Goal: Entertainment & Leisure: Consume media (video, audio)

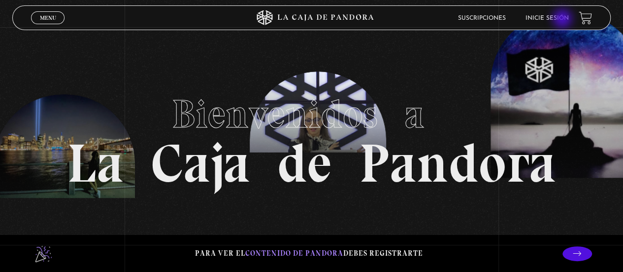
click at [564, 20] on link "Inicie sesión" at bounding box center [547, 18] width 43 height 6
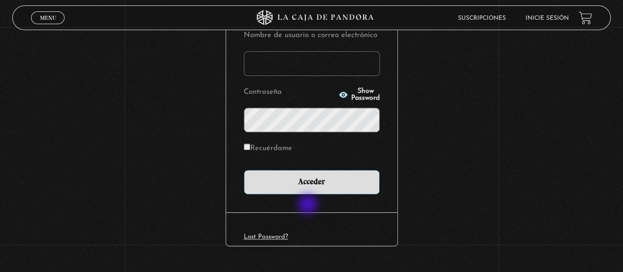
scroll to position [153, 0]
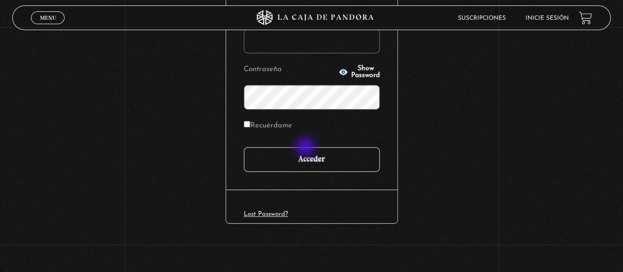
type input "marielseyo"
click at [307, 151] on input "Acceder" at bounding box center [312, 159] width 136 height 25
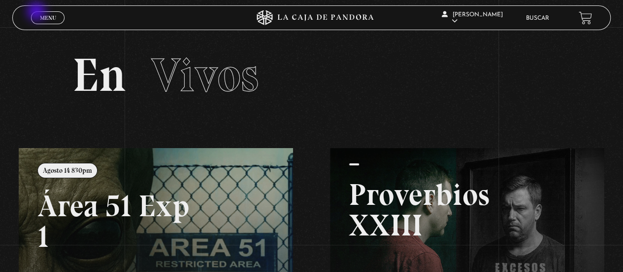
click at [37, 12] on link "Menu Cerrar" at bounding box center [48, 17] width 34 height 13
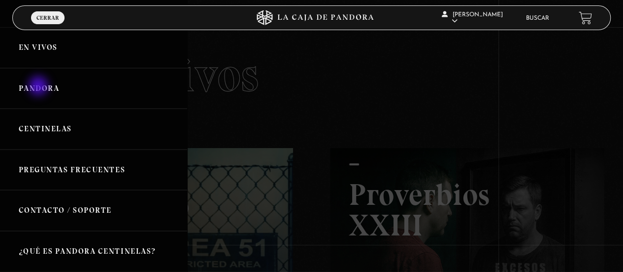
click at [39, 87] on link "Pandora" at bounding box center [93, 88] width 187 height 41
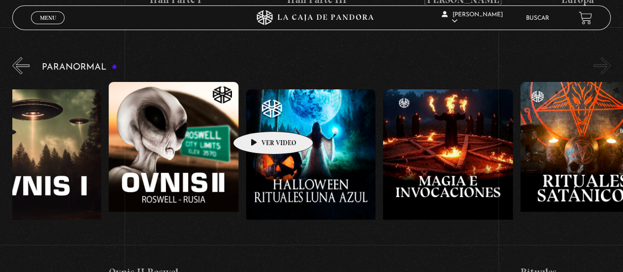
scroll to position [0, 892]
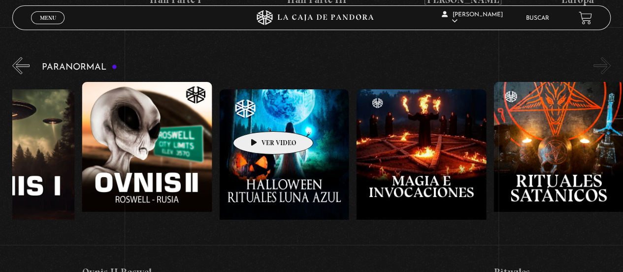
drag, startPoint x: 584, startPoint y: 121, endPoint x: 242, endPoint y: 116, distance: 341.6
drag, startPoint x: 495, startPoint y: 111, endPoint x: 247, endPoint y: 118, distance: 248.0
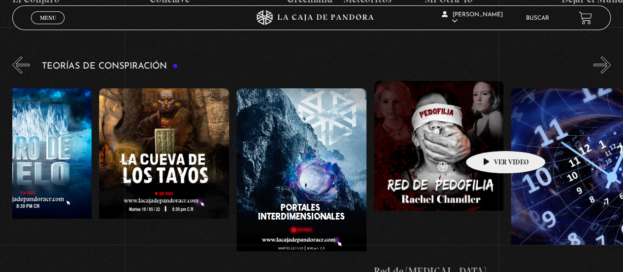
scroll to position [0, 343]
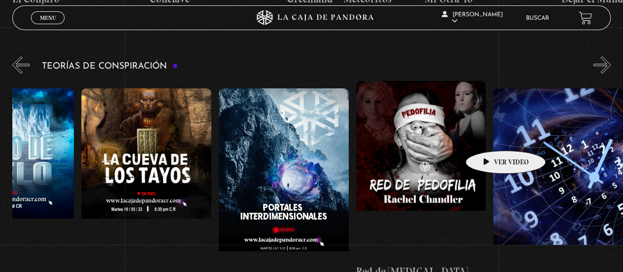
drag, startPoint x: 537, startPoint y: 135, endPoint x: 396, endPoint y: 139, distance: 141.0
click at [396, 139] on div "Arca de la Alianza Desclasificado Naves Nodrizas Muro de Hielo La [GEOGRAPHIC_D…" at bounding box center [150, 187] width 962 height 213
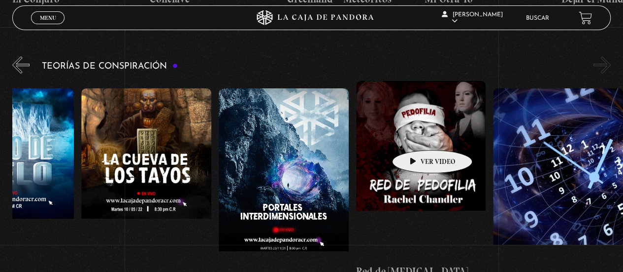
drag, startPoint x: 553, startPoint y: 128, endPoint x: 413, endPoint y: 135, distance: 140.7
click at [413, 135] on div "Arca de la Alianza Desclasificado Naves Nodrizas Muro de Hielo La [GEOGRAPHIC_D…" at bounding box center [150, 187] width 962 height 213
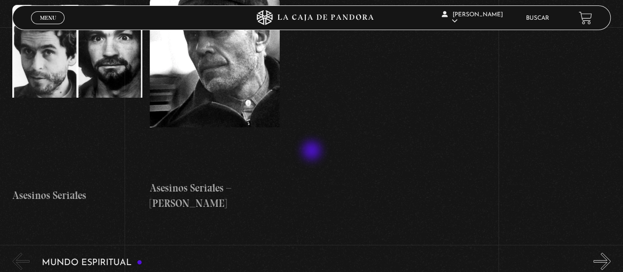
scroll to position [3450, 0]
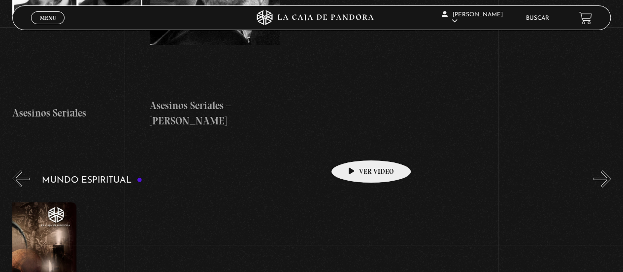
drag, startPoint x: 489, startPoint y: 153, endPoint x: 309, endPoint y: 145, distance: 180.1
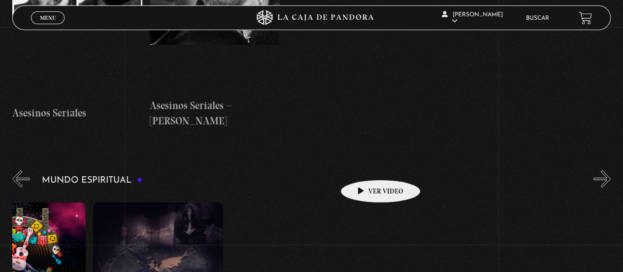
drag, startPoint x: 486, startPoint y: 152, endPoint x: 350, endPoint y: 166, distance: 136.2
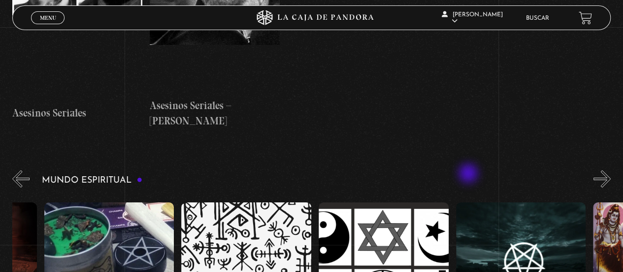
scroll to position [0, 2128]
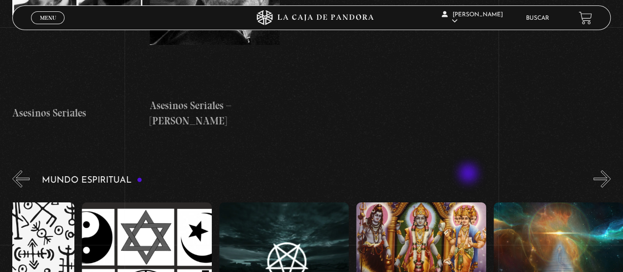
drag, startPoint x: 545, startPoint y: 171, endPoint x: 379, endPoint y: 181, distance: 165.4
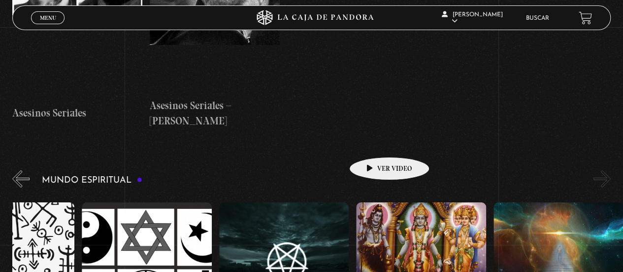
drag, startPoint x: 507, startPoint y: 120, endPoint x: 362, endPoint y: 145, distance: 147.0
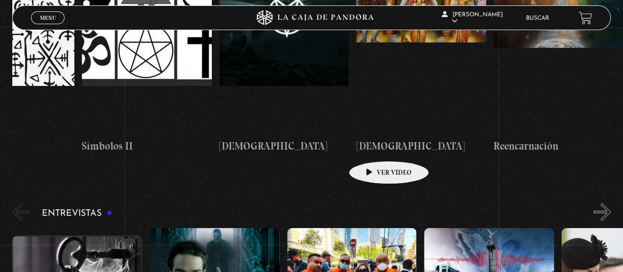
scroll to position [3778, 0]
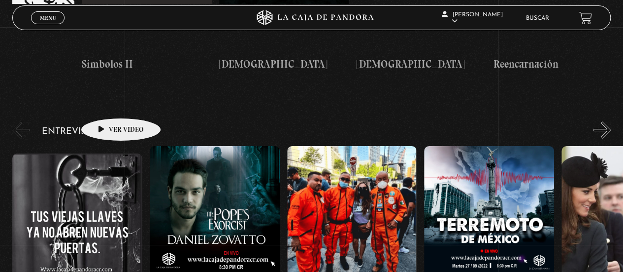
click at [105, 153] on figure at bounding box center [77, 241] width 130 height 177
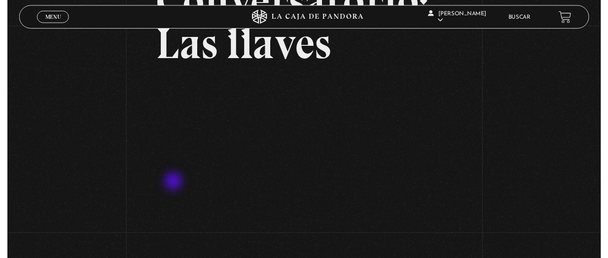
scroll to position [82, 0]
